Goal: Transaction & Acquisition: Purchase product/service

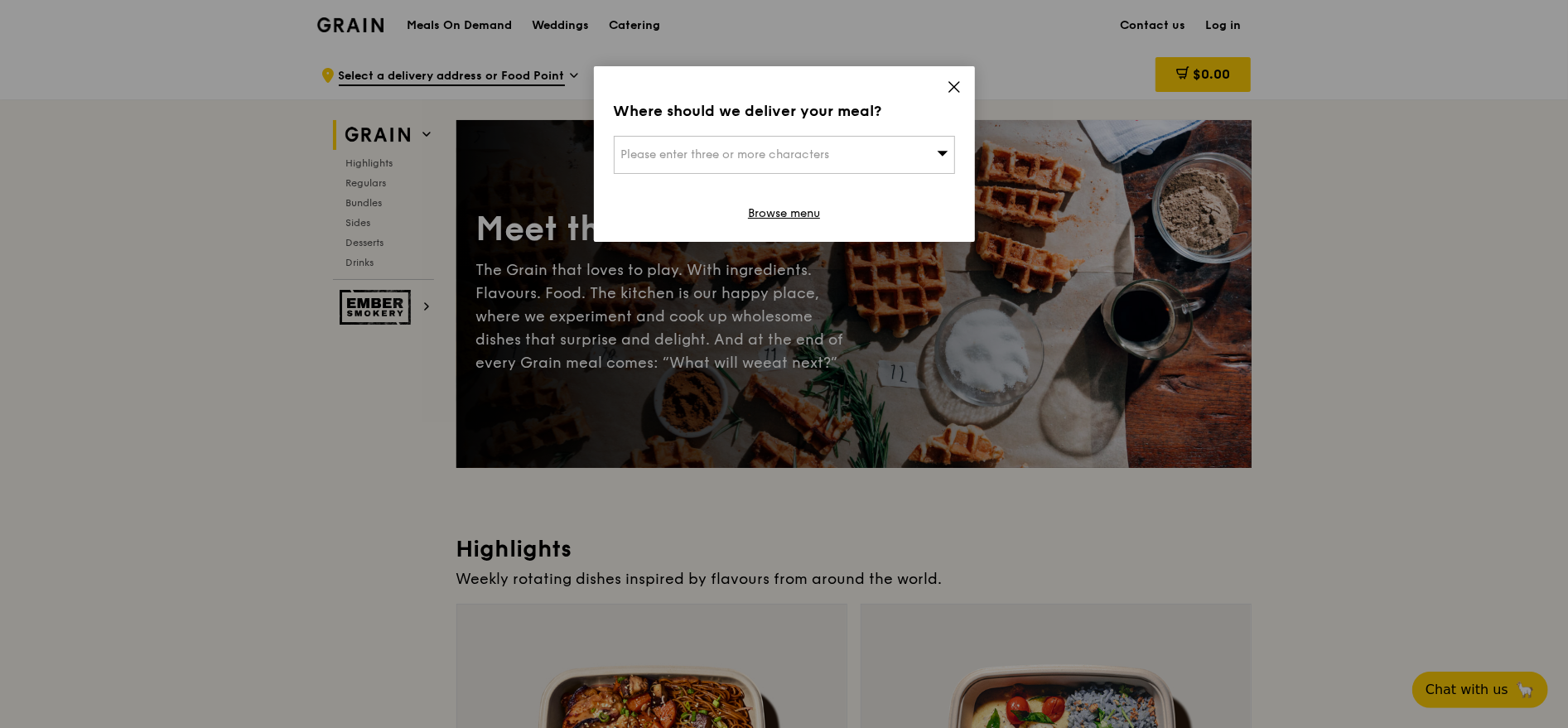
click at [889, 159] on div "Please enter three or more characters" at bounding box center [784, 154] width 341 height 38
click at [950, 86] on icon at bounding box center [955, 87] width 15 height 15
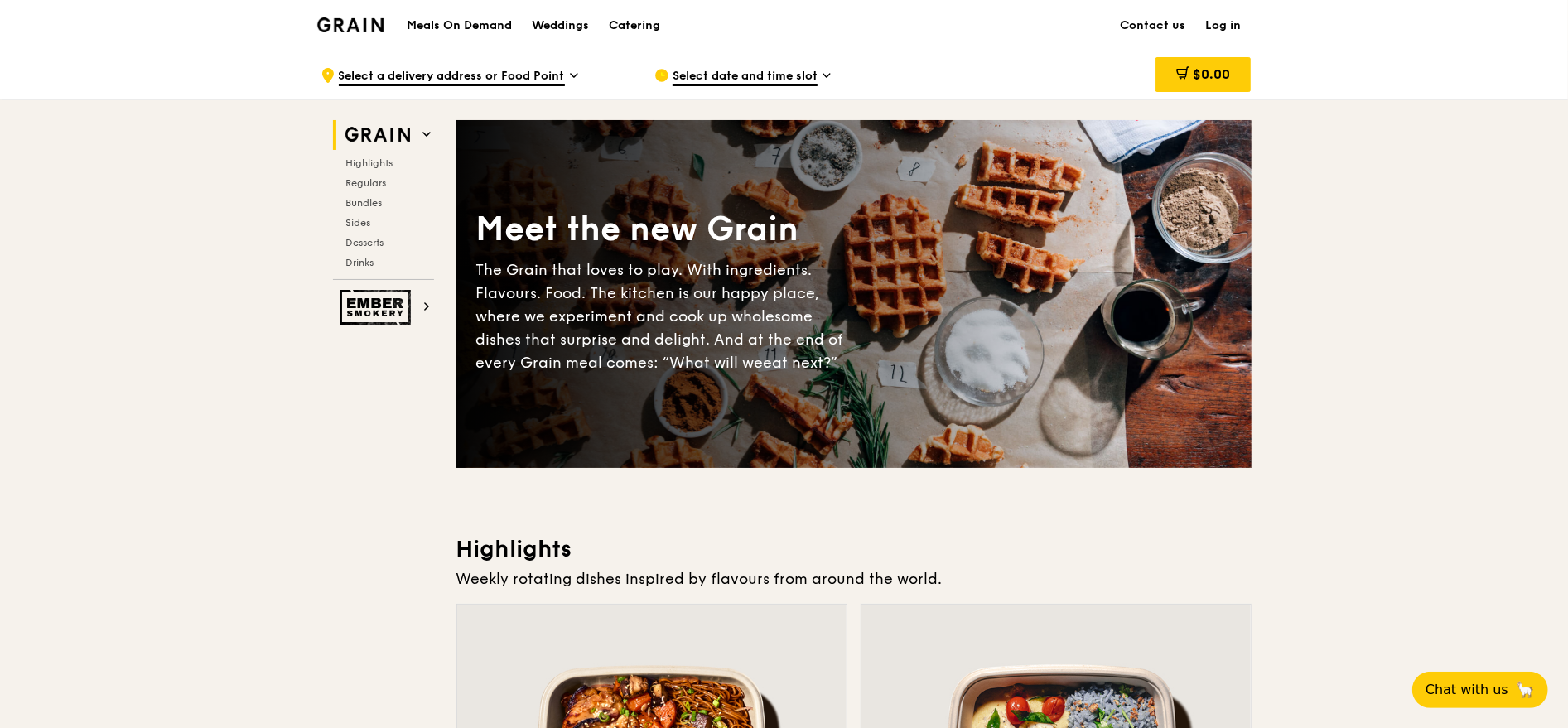
click at [1221, 24] on link "Log in" at bounding box center [1224, 25] width 56 height 50
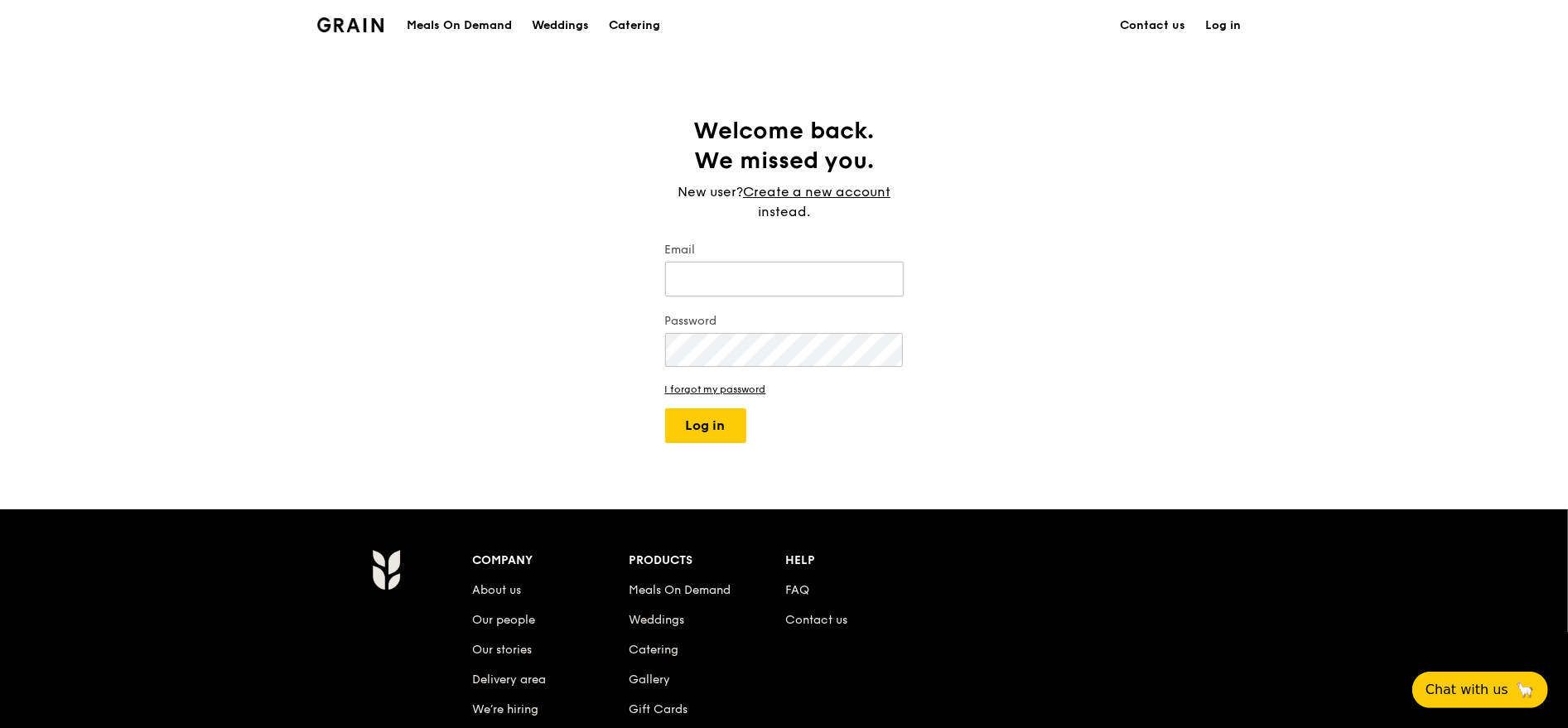
click at [814, 270] on input "Email" at bounding box center [784, 279] width 239 height 35
type input "[EMAIL_ADDRESS][DOMAIN_NAME]"
click at [665, 408] on button "Log in" at bounding box center [706, 425] width 81 height 35
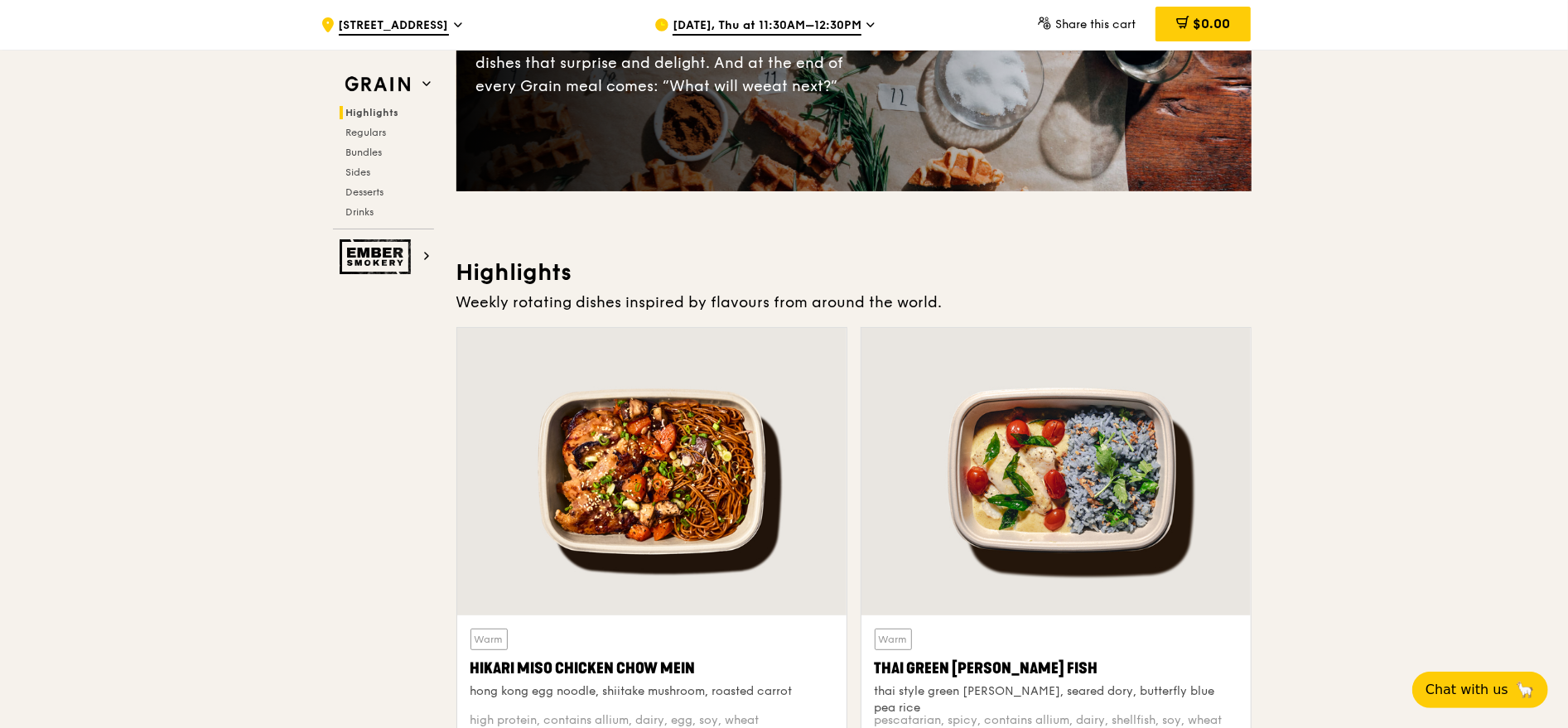
scroll to position [460, 0]
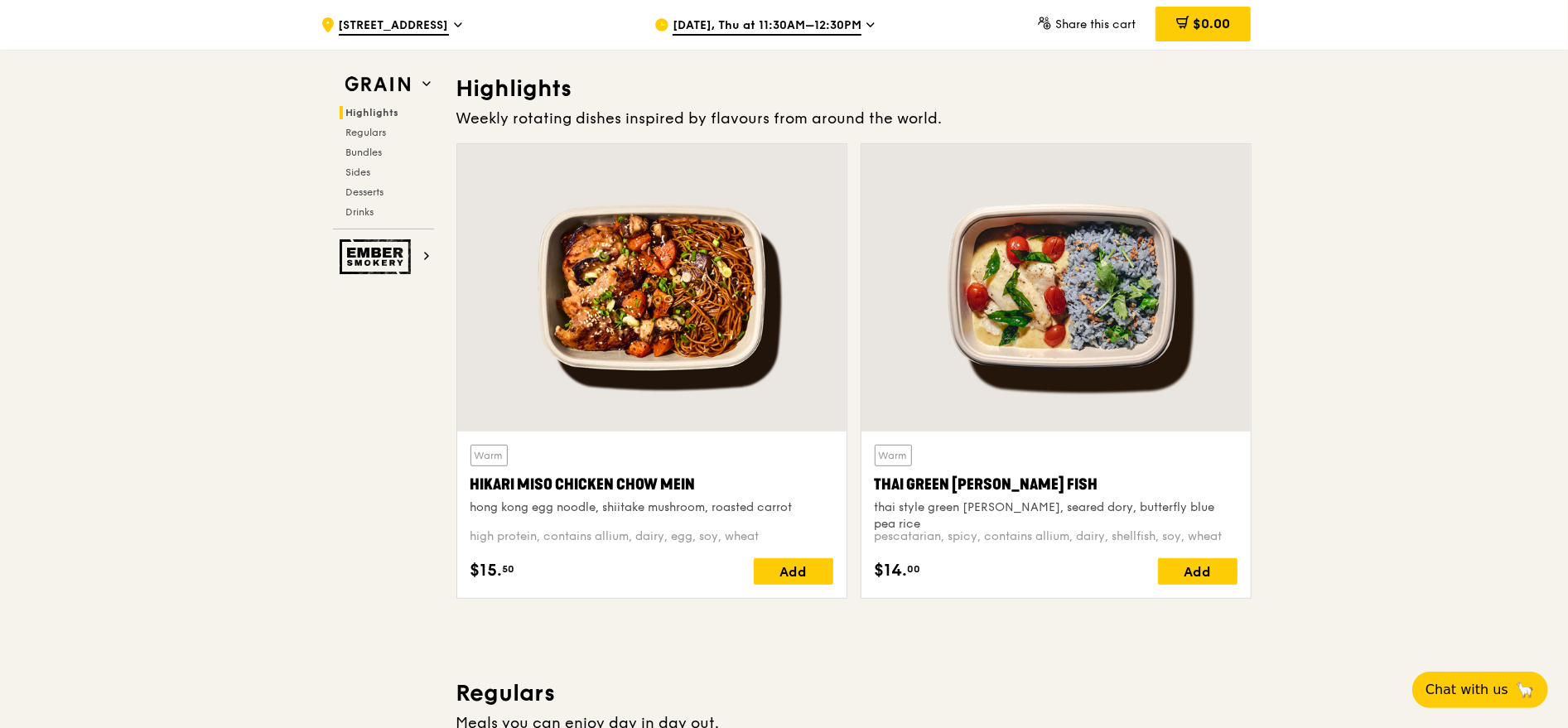
drag, startPoint x: 470, startPoint y: 484, endPoint x: 770, endPoint y: 483, distance: 300.0
click at [770, 483] on div "Hikari Miso Chicken Chow Mein" at bounding box center [651, 484] width 363 height 23
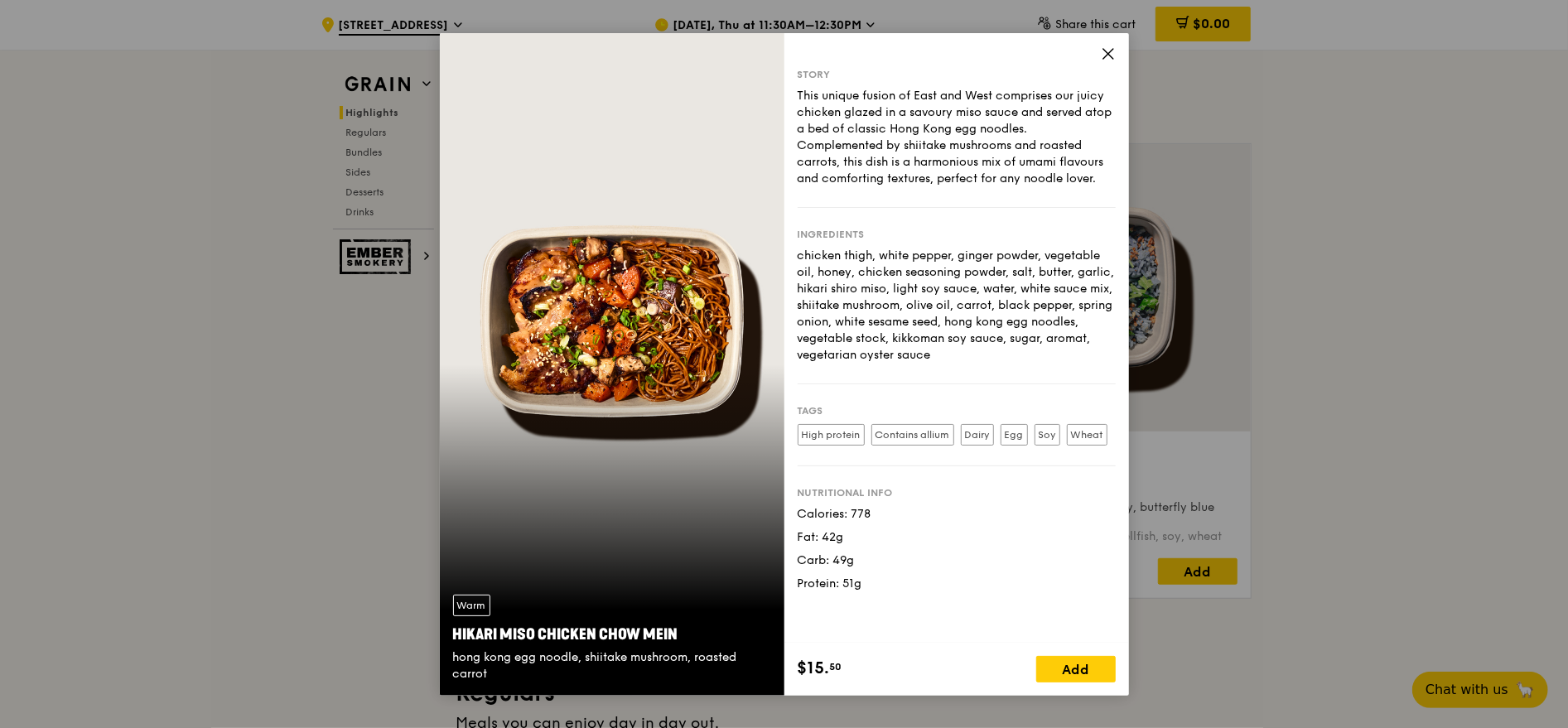
copy div "Hikari Miso Chicken Chow Mein"
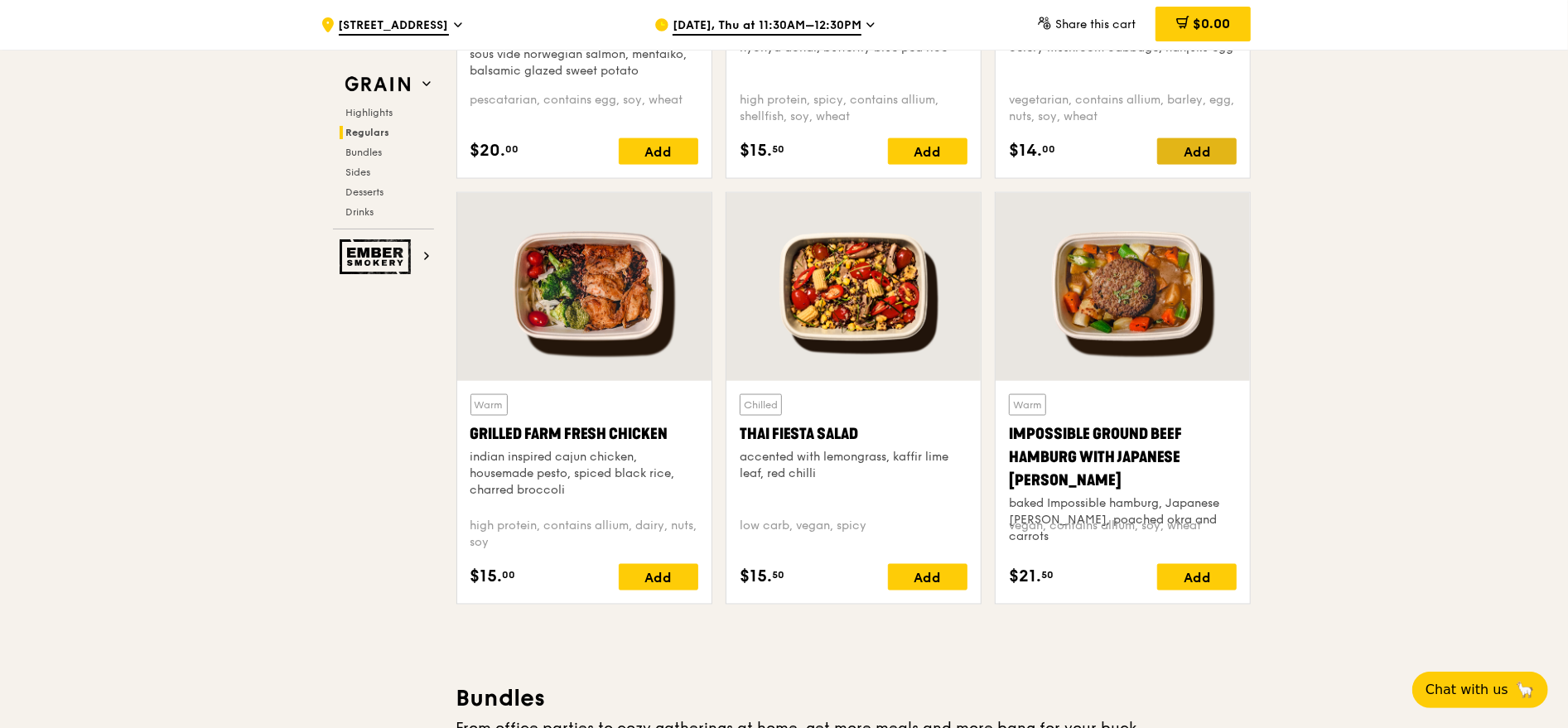
scroll to position [1381, 0]
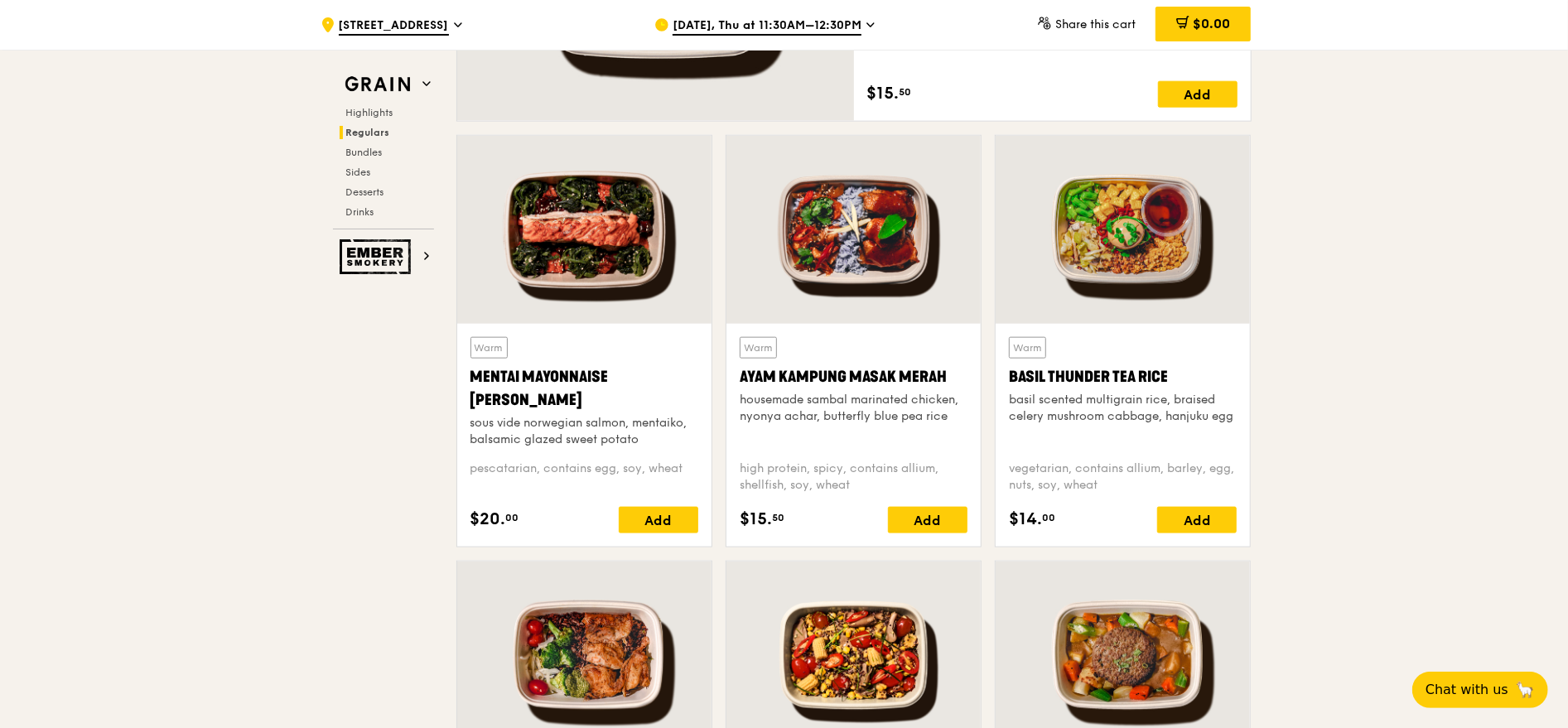
drag, startPoint x: 746, startPoint y: 373, endPoint x: 954, endPoint y: 364, distance: 208.2
click at [954, 365] on div "Ayam Kampung Masak Merah" at bounding box center [853, 376] width 228 height 23
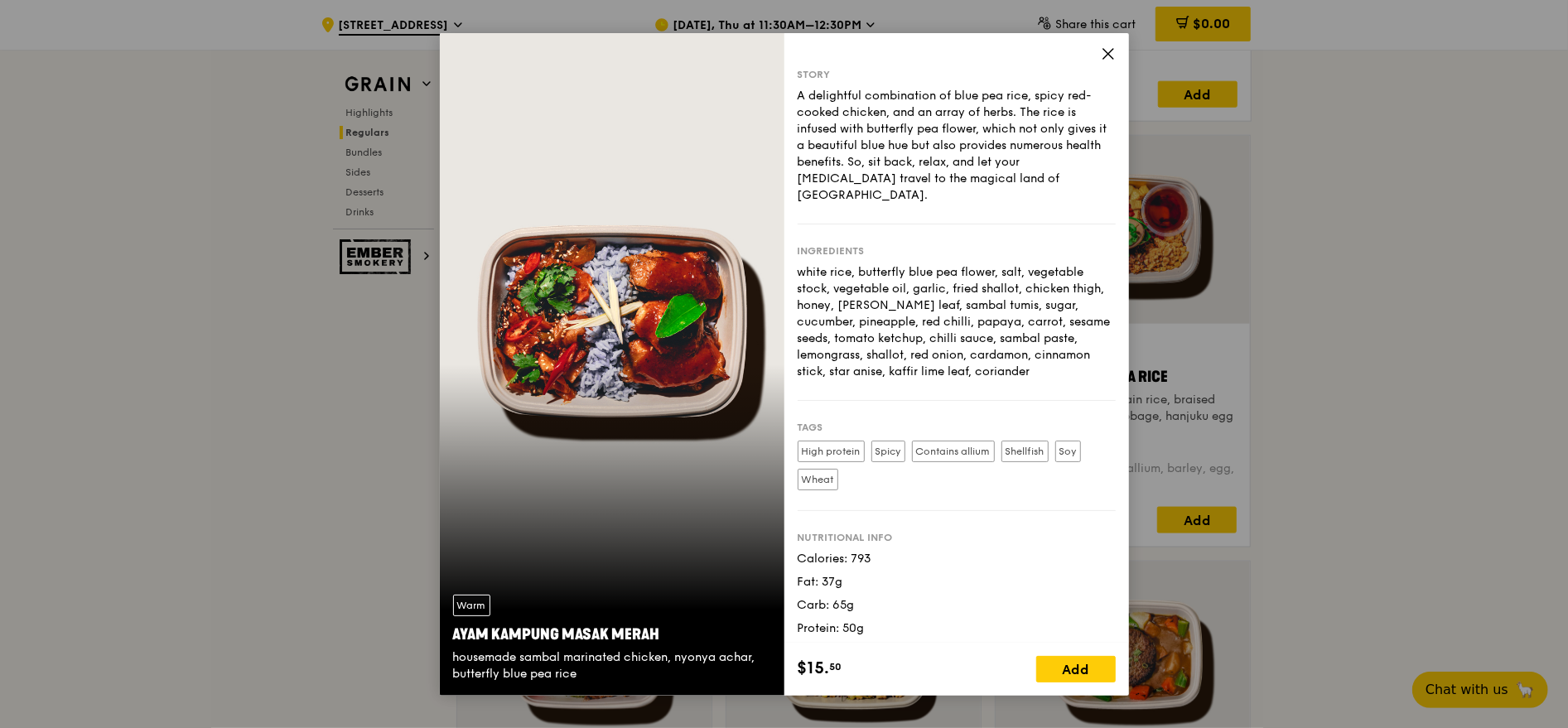
click at [1108, 52] on icon at bounding box center [1108, 54] width 15 height 15
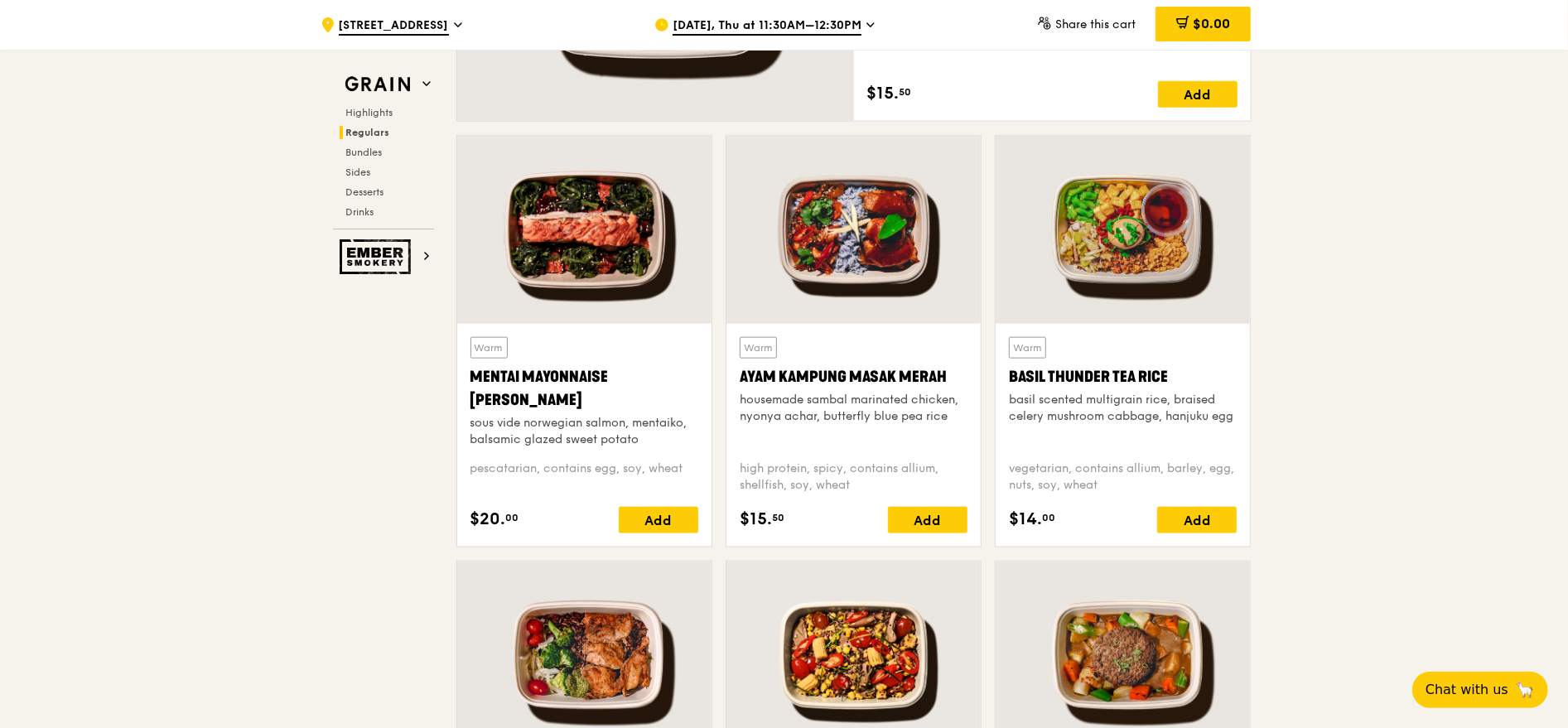
drag, startPoint x: 741, startPoint y: 372, endPoint x: 976, endPoint y: 372, distance: 235.0
click at [976, 372] on div "Warm Ayam [GEOGRAPHIC_DATA] housemade sambal marinated chicken, nyonya achar, b…" at bounding box center [854, 435] width 254 height 223
copy div "Ayam Kampung Masak Merah"
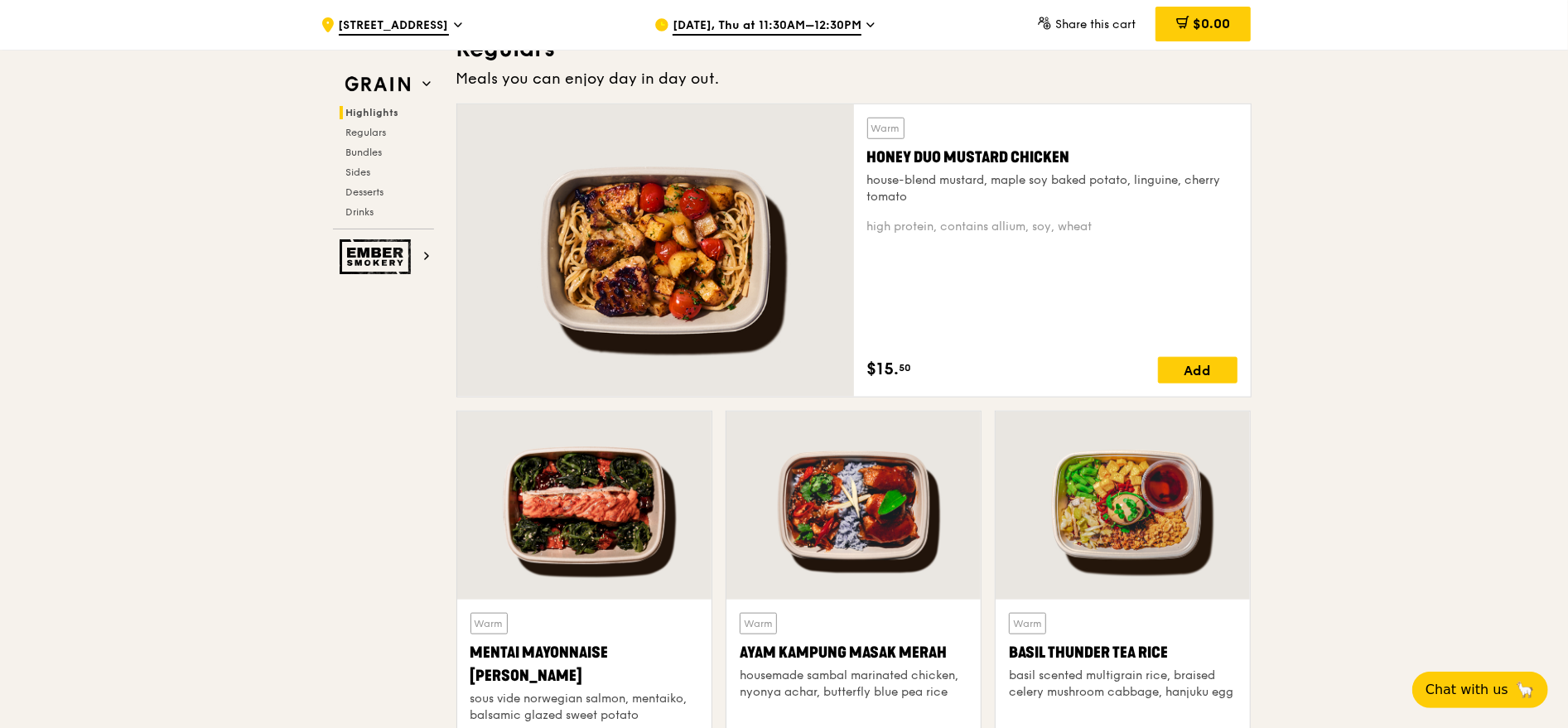
scroll to position [644, 0]
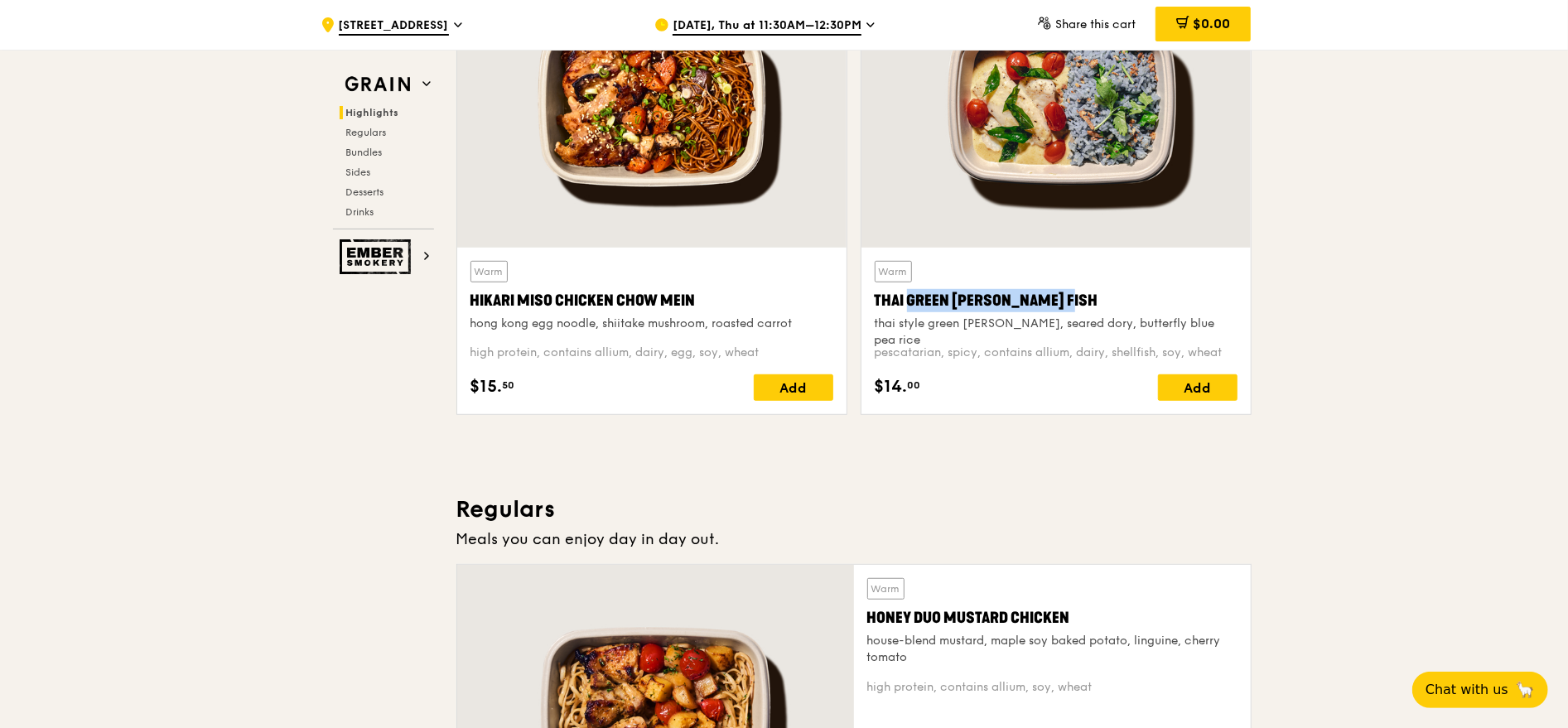
drag, startPoint x: 876, startPoint y: 295, endPoint x: 1048, endPoint y: 295, distance: 172.0
click at [1048, 295] on div "Thai Green [PERSON_NAME] Fish" at bounding box center [1056, 300] width 363 height 23
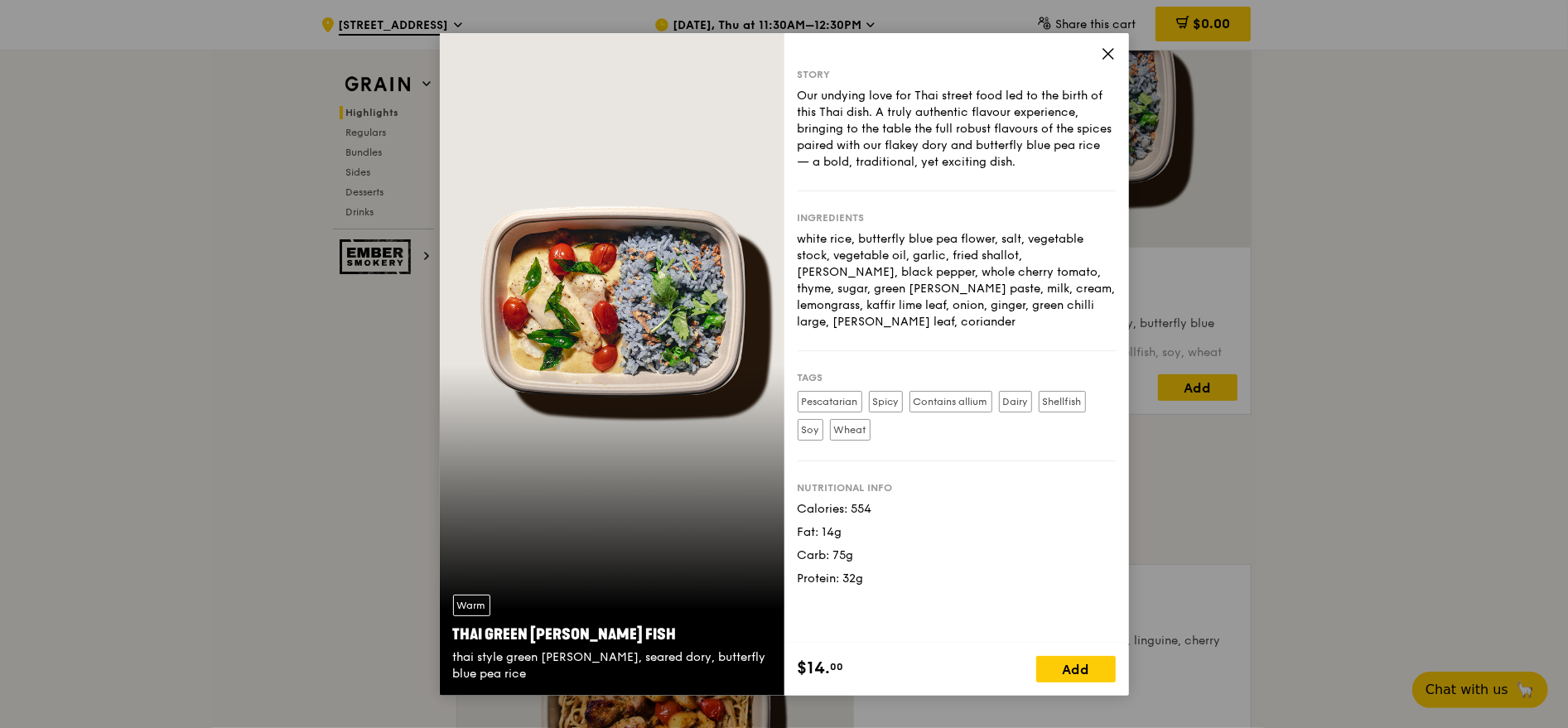
copy div "Thai Green [PERSON_NAME] Fish"
